Goal: Task Accomplishment & Management: Complete application form

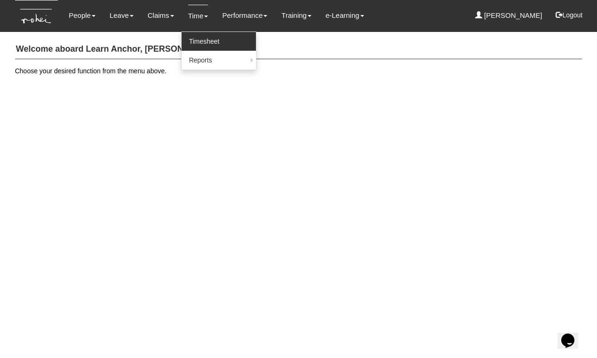
click at [197, 41] on link "Timesheet" at bounding box center [219, 41] width 74 height 19
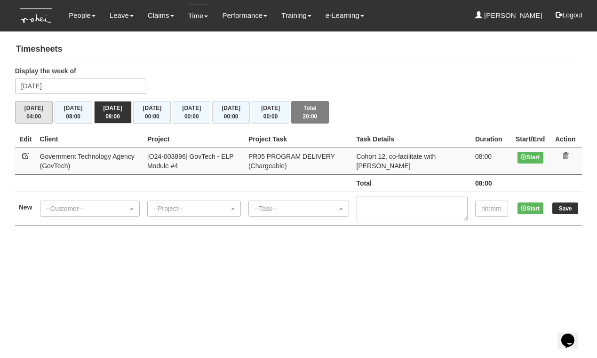
click at [40, 113] on span "04:00" at bounding box center [33, 116] width 15 height 7
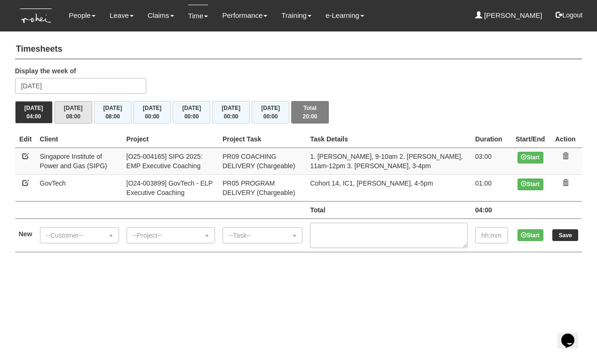
click at [77, 111] on button "[DATE] 08:00" at bounding box center [74, 112] width 38 height 23
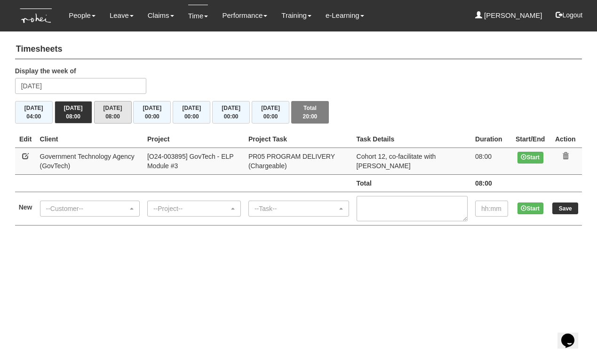
click at [112, 113] on span "08:00" at bounding box center [112, 116] width 15 height 7
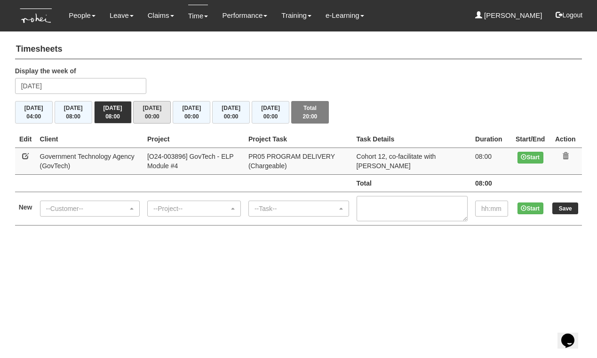
click at [163, 115] on button "Thu 11/9 00:00" at bounding box center [152, 112] width 38 height 23
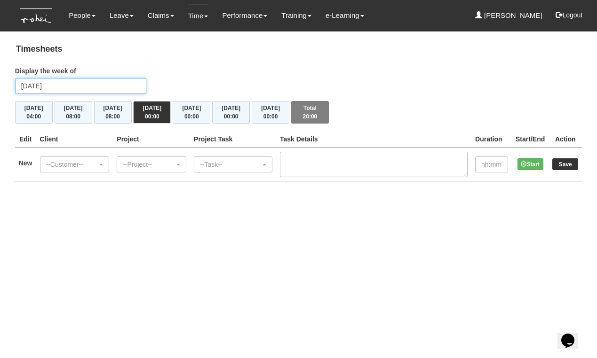
click at [93, 81] on input "Thursday 11 September 2025" at bounding box center [80, 86] width 131 height 16
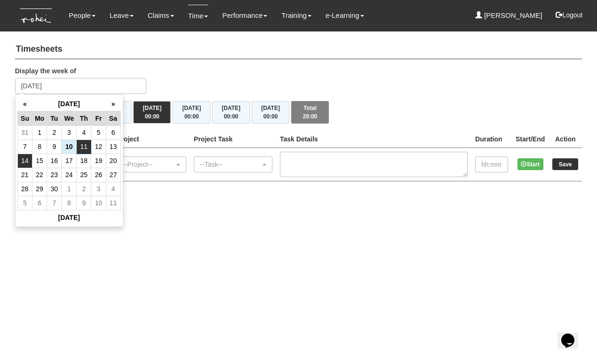
click at [30, 165] on td "14" at bounding box center [24, 161] width 15 height 14
type input "[DATE]"
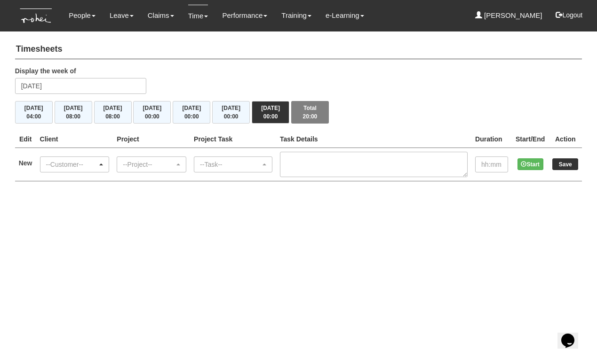
click at [98, 164] on div "--Customer--" at bounding box center [72, 164] width 52 height 9
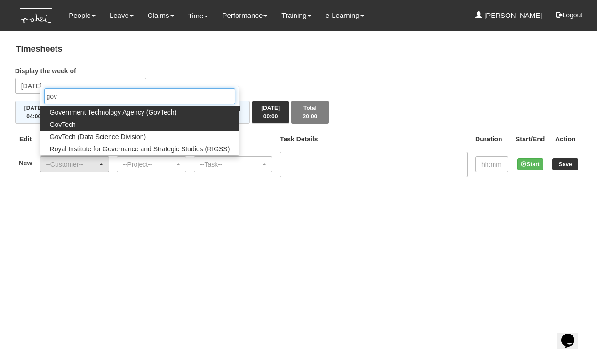
type input "gov"
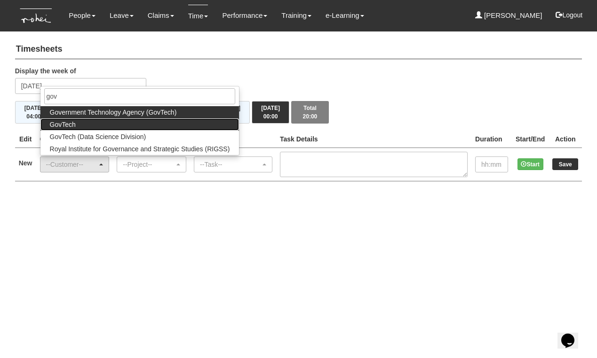
click at [93, 125] on link "GovTech" at bounding box center [139, 124] width 199 height 12
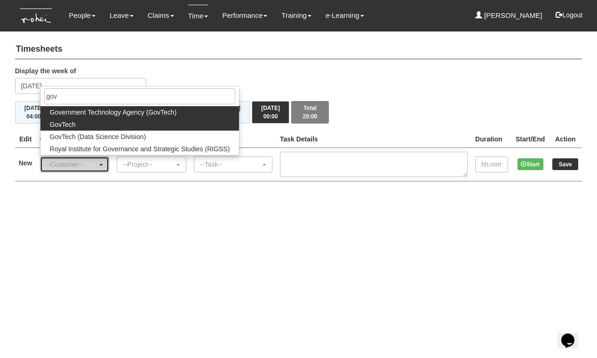
select select "427"
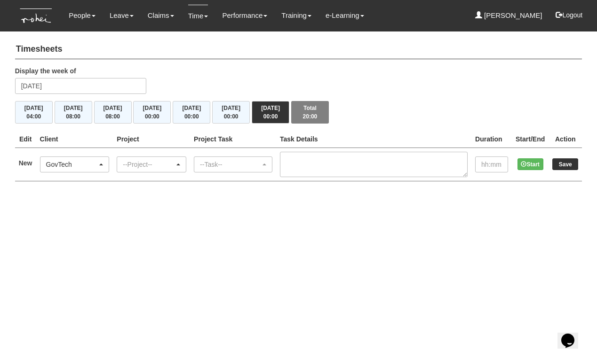
click at [140, 161] on div "--Project--" at bounding box center [149, 164] width 52 height 9
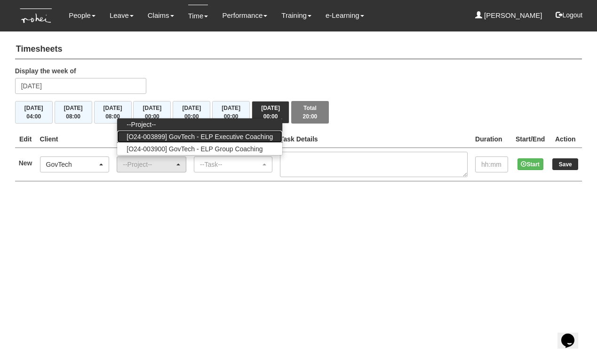
click at [159, 135] on span "[O24-003899] GovTech - ELP Executive Coaching" at bounding box center [199, 136] width 146 height 9
select select "2540"
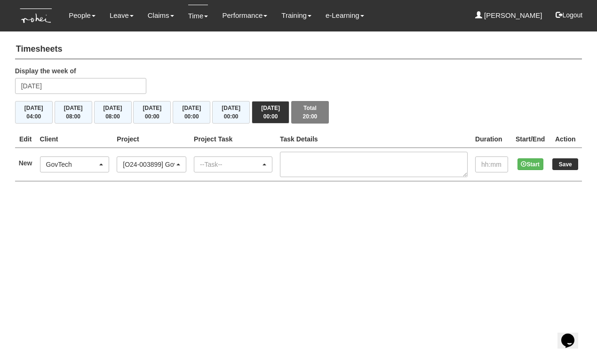
click at [243, 165] on div "--Task--" at bounding box center [230, 164] width 61 height 9
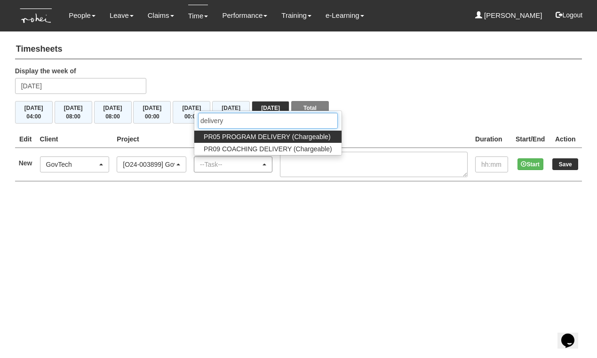
type input "delivery"
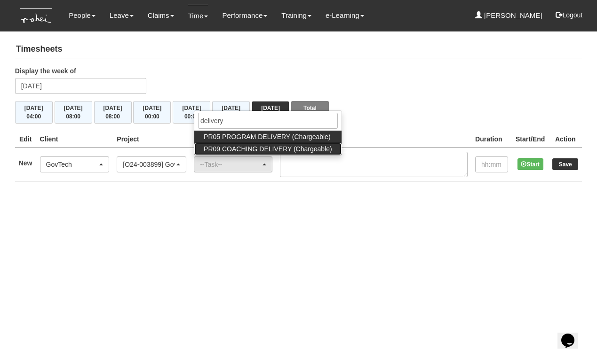
drag, startPoint x: 243, startPoint y: 165, endPoint x: 254, endPoint y: 144, distance: 24.2
click at [254, 144] on span "PR09 COACHING DELIVERY (Chargeable)" at bounding box center [268, 148] width 128 height 9
select select "150"
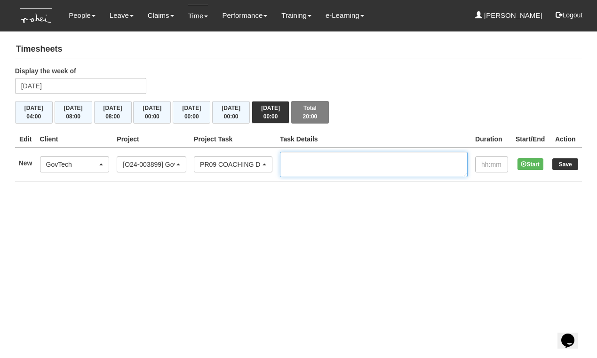
click at [338, 152] on textarea at bounding box center [374, 164] width 188 height 25
type textarea "Cohort 9, IC2, Johnson Zhou, 10-11am"
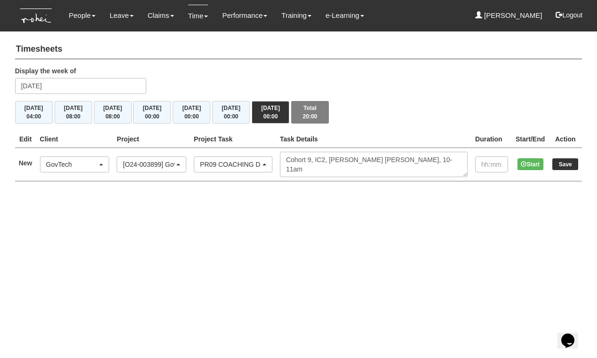
click at [565, 164] on input "Save" at bounding box center [565, 164] width 26 height 12
type input "00:00"
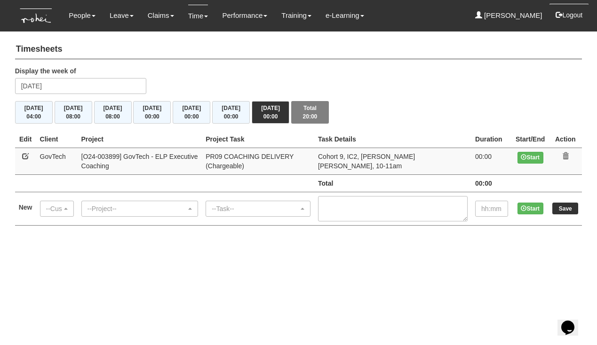
click at [562, 15] on button "Logout" at bounding box center [569, 15] width 40 height 23
